Goal: Task Accomplishment & Management: Manage account settings

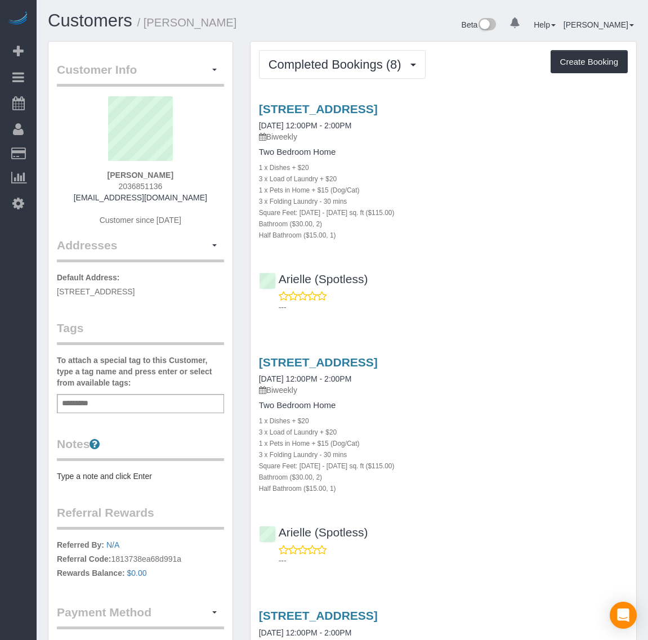
click at [212, 72] on button "button" at bounding box center [214, 69] width 19 height 17
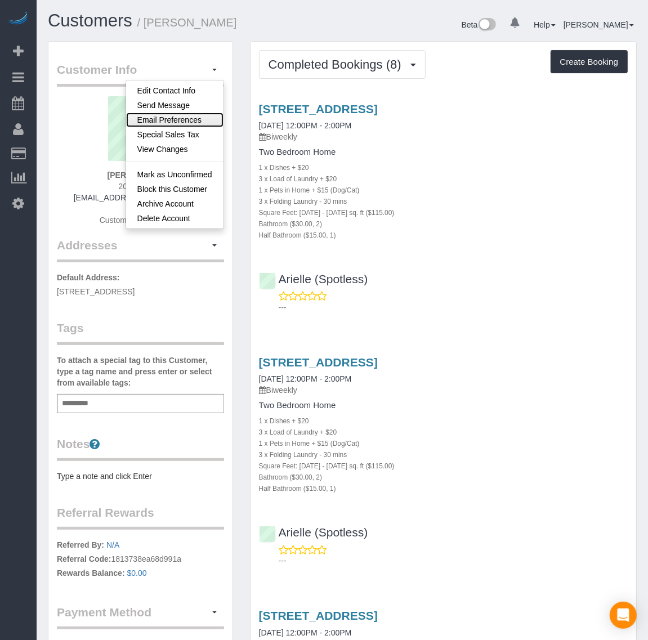
click at [186, 117] on link "Email Preferences" at bounding box center [174, 120] width 97 height 15
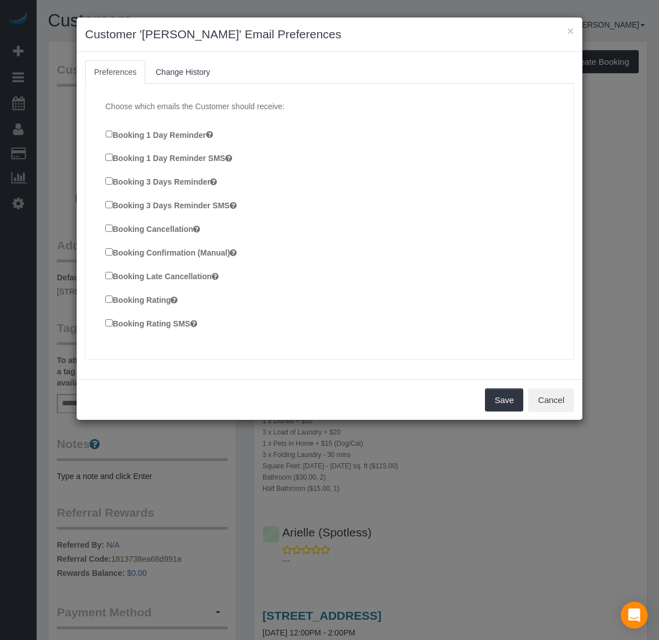
click at [522, 413] on div "Save Cancel" at bounding box center [330, 400] width 506 height 41
click at [519, 402] on button "Save" at bounding box center [504, 401] width 38 height 24
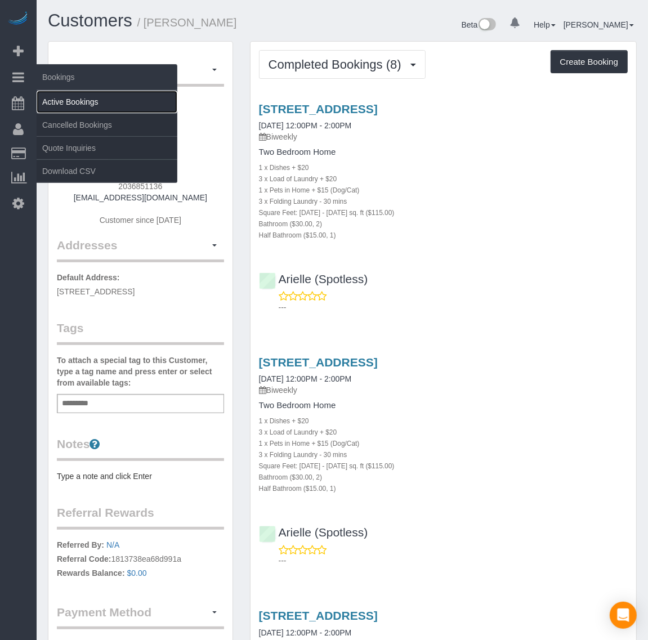
click at [87, 106] on link "Active Bookings" at bounding box center [107, 102] width 141 height 23
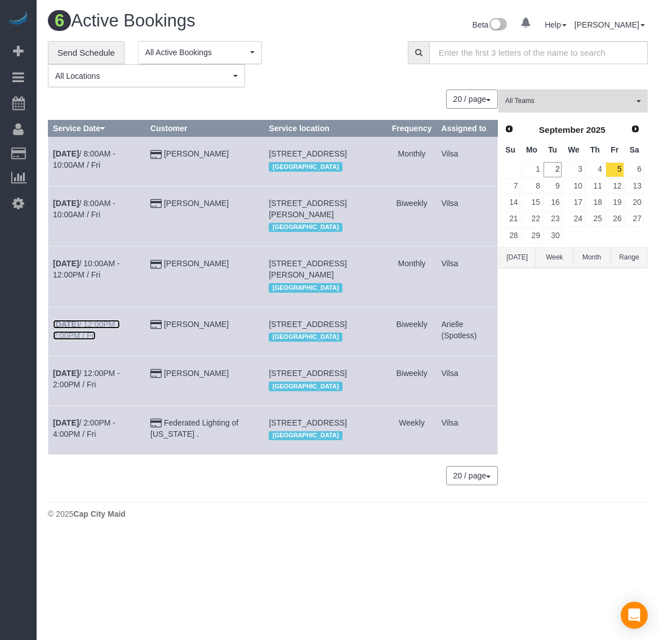
click at [68, 329] on b "[DATE]" at bounding box center [66, 324] width 26 height 9
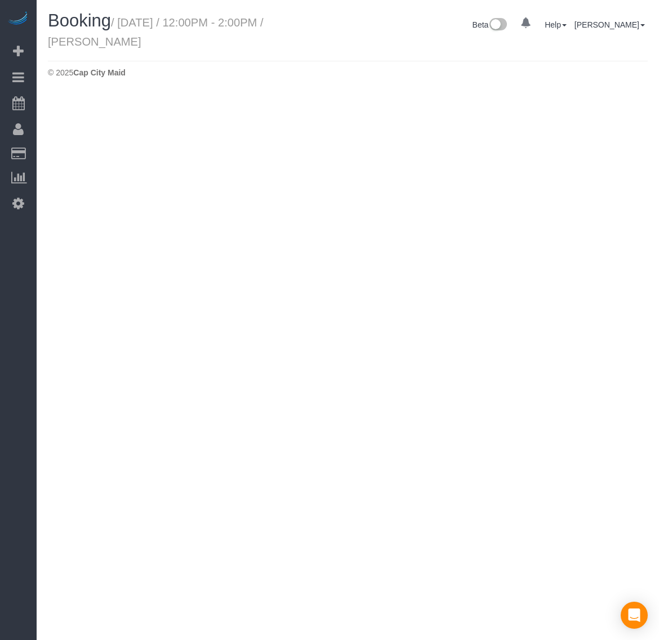
select select "VA"
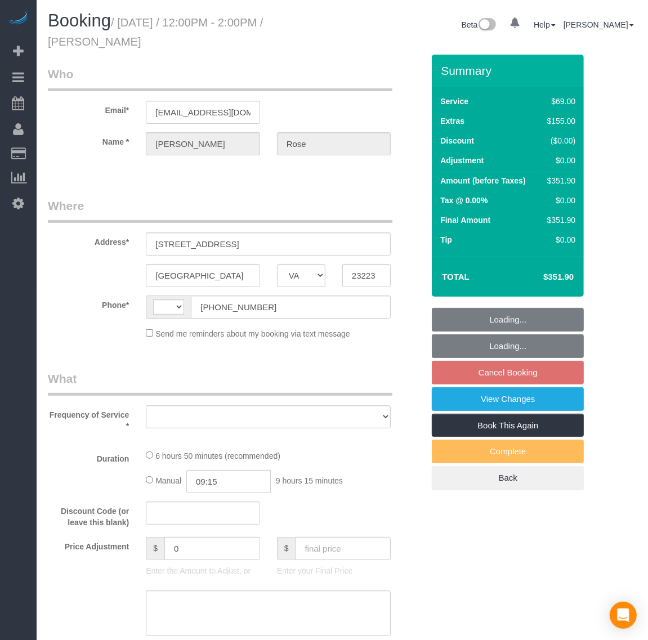
select select "string:fspay-ae9d9d28-ef45-40b8-b851-0bc4fd81241f"
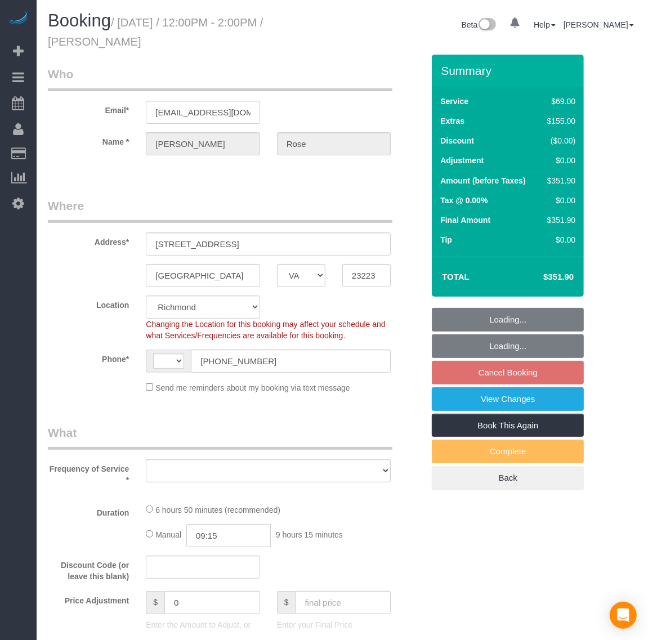
select select "string:[GEOGRAPHIC_DATA]"
select select "object:2149"
select select "spot3"
select select "number:3"
select select "number:26"
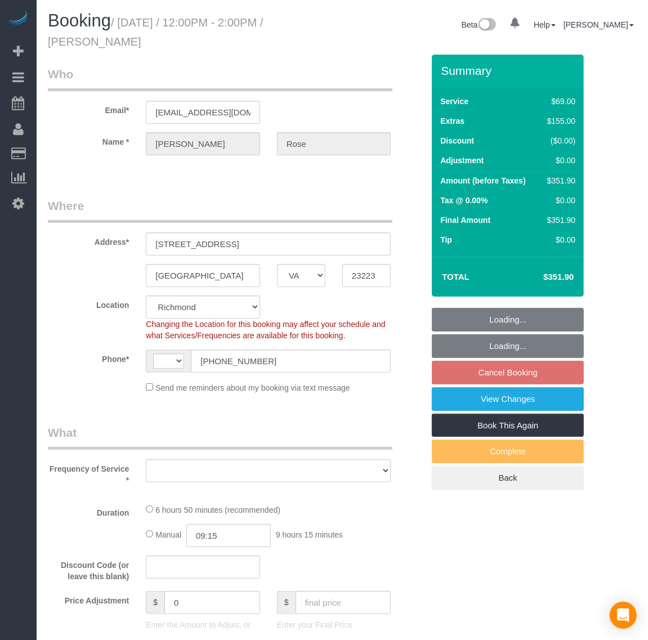
select select "number:39"
select select "number:21"
select select "1501"
select select "2"
select select "1"
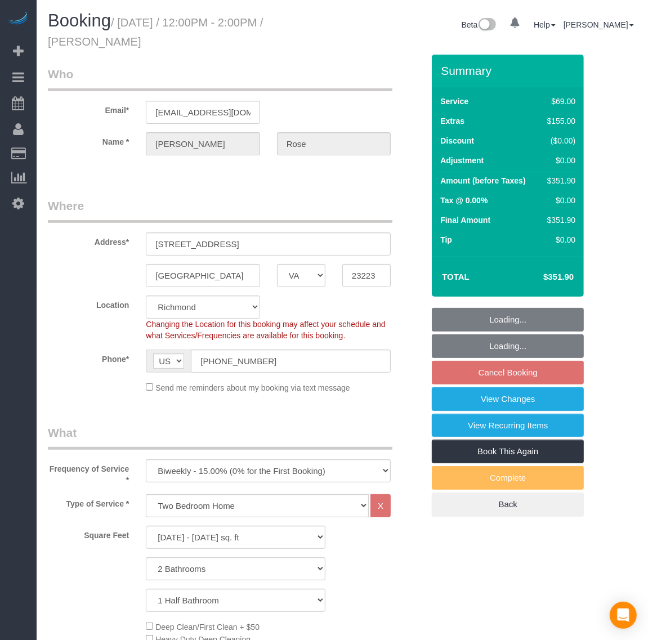
select select "1501"
select select "2"
select select "1"
select select "object:2448"
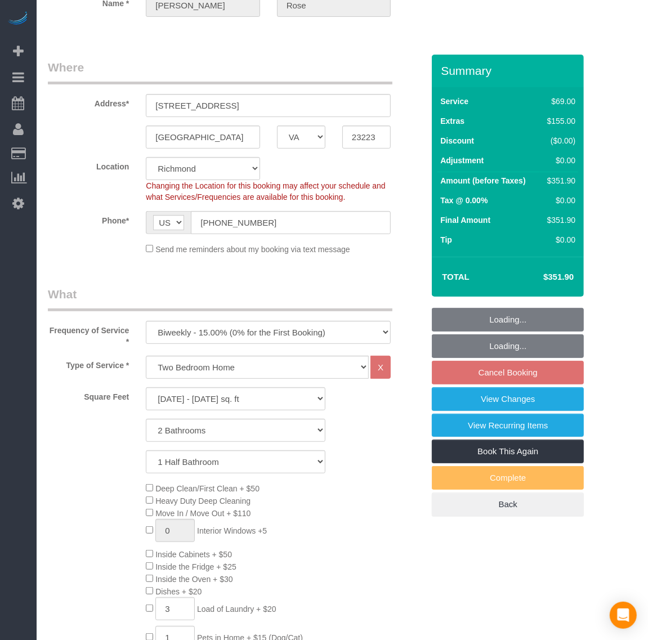
scroll to position [141, 0]
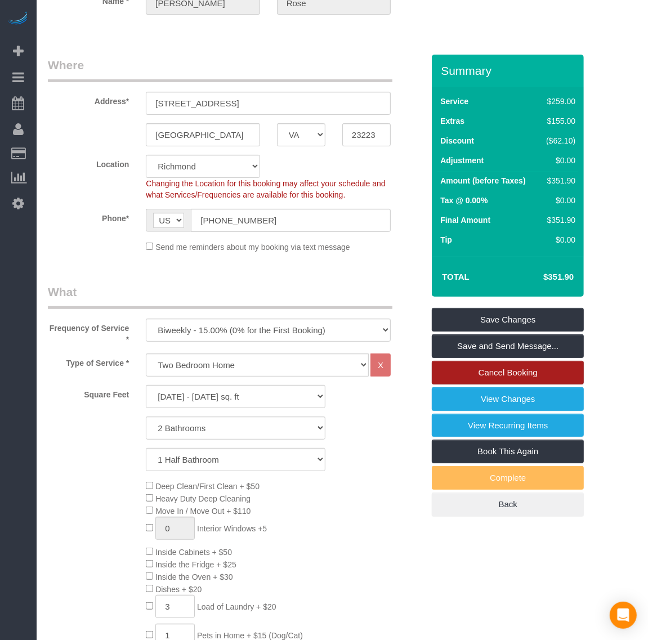
click at [503, 372] on link "Cancel Booking" at bounding box center [508, 373] width 152 height 24
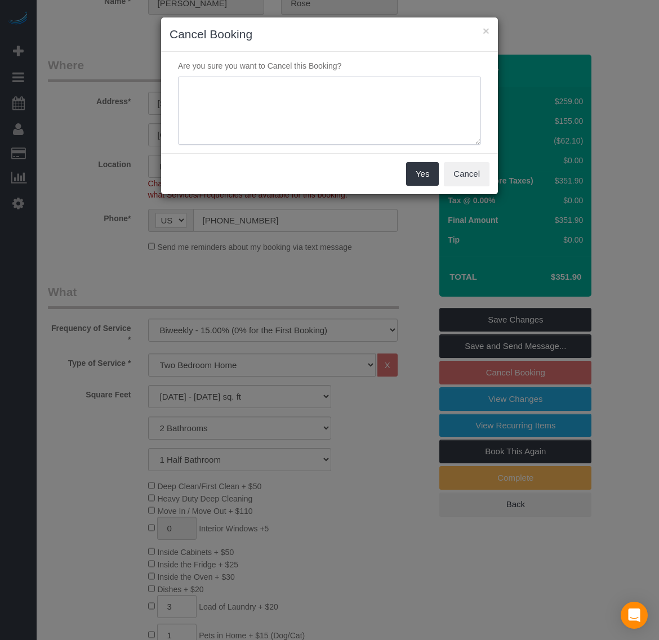
click at [350, 119] on textarea at bounding box center [329, 111] width 303 height 69
type textarea "Will be moving need to pause the cleaning for the meantime"
click at [418, 177] on button "Yes" at bounding box center [422, 174] width 33 height 24
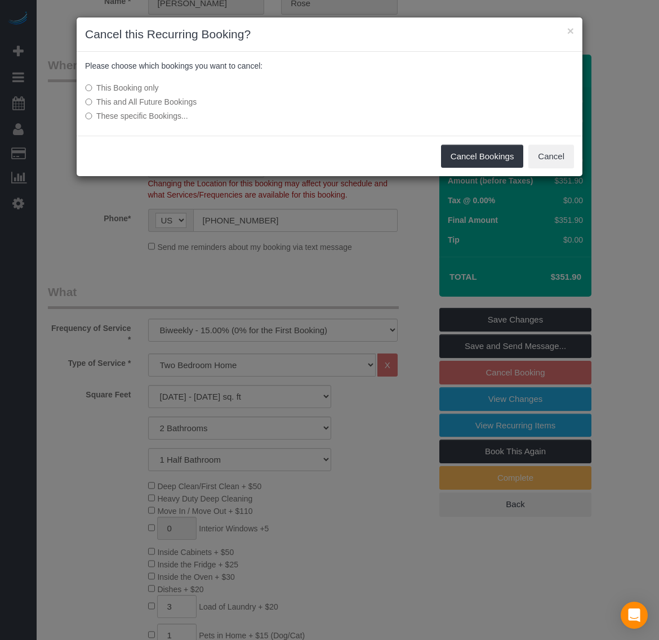
click at [149, 105] on label "This and All Future Bookings" at bounding box center [245, 101] width 321 height 11
click at [480, 162] on button "Cancel Bookings" at bounding box center [482, 157] width 83 height 24
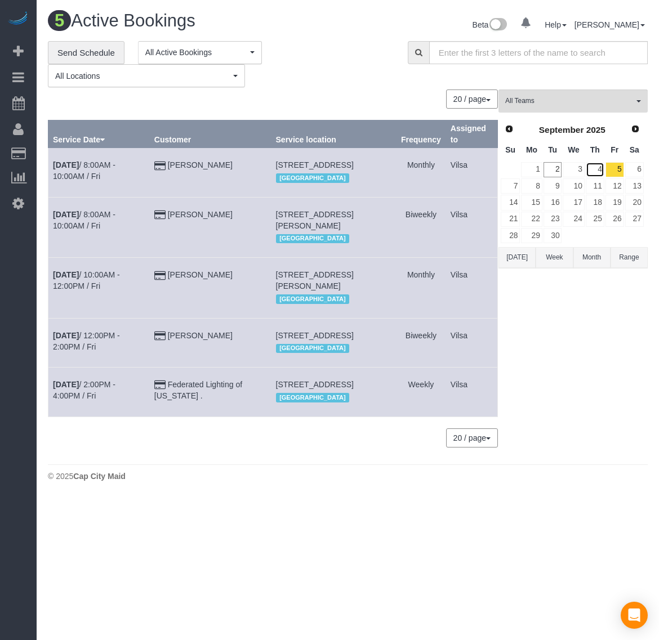
click at [595, 170] on link "4" at bounding box center [595, 169] width 19 height 15
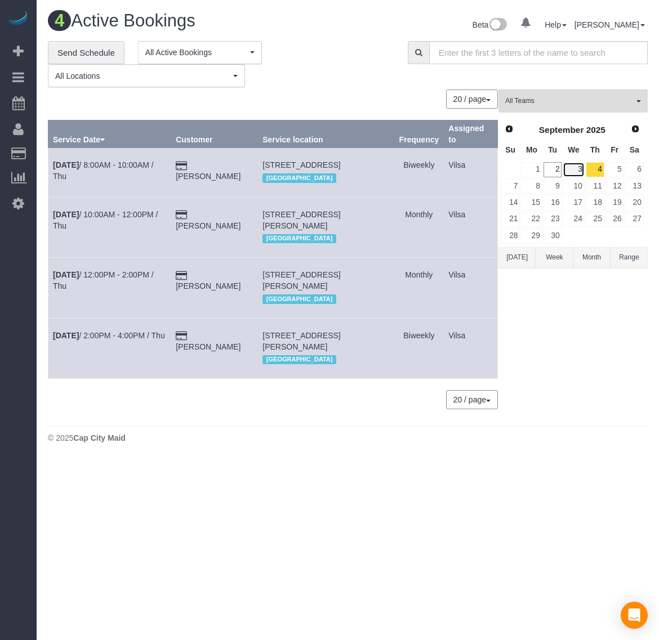
click at [573, 166] on link "3" at bounding box center [573, 169] width 21 height 15
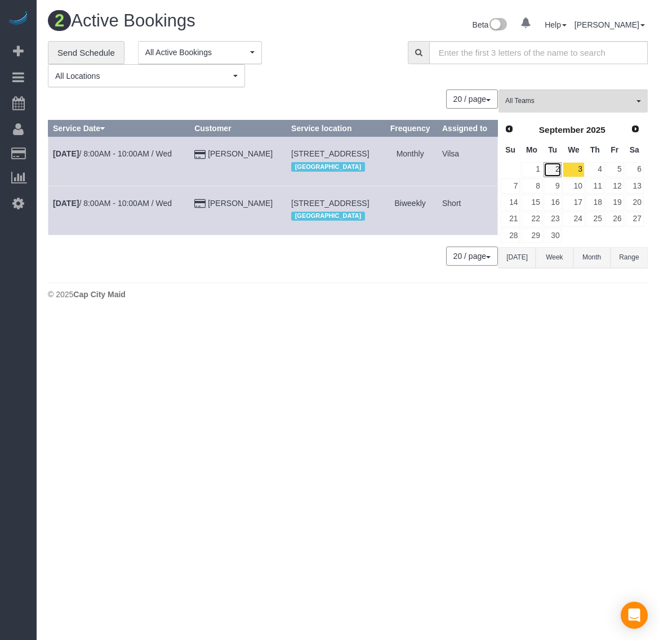
click at [558, 168] on link "2" at bounding box center [553, 169] width 19 height 15
